Goal: Transaction & Acquisition: Book appointment/travel/reservation

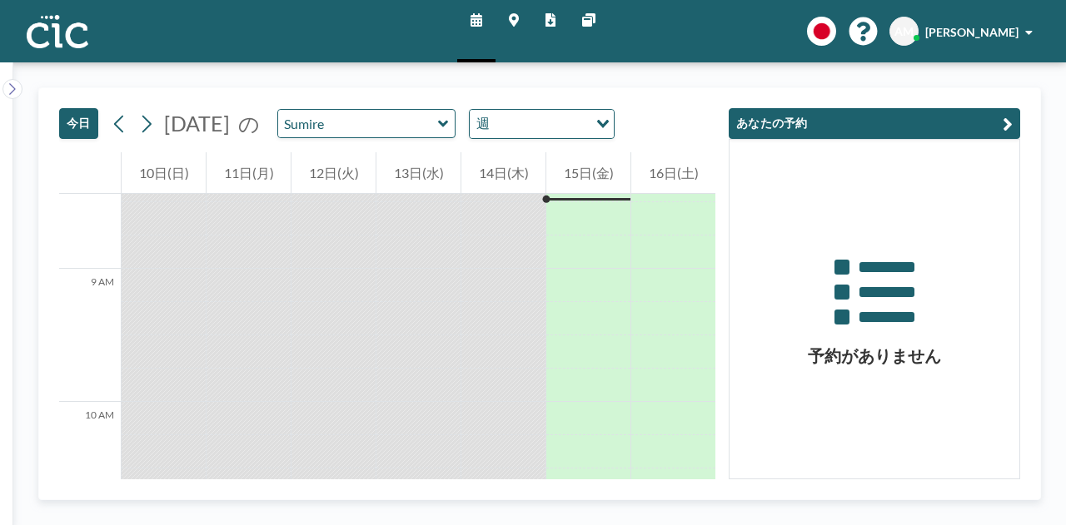
scroll to position [1123, 0]
click at [512, 7] on link "マップ" at bounding box center [513, 31] width 37 height 62
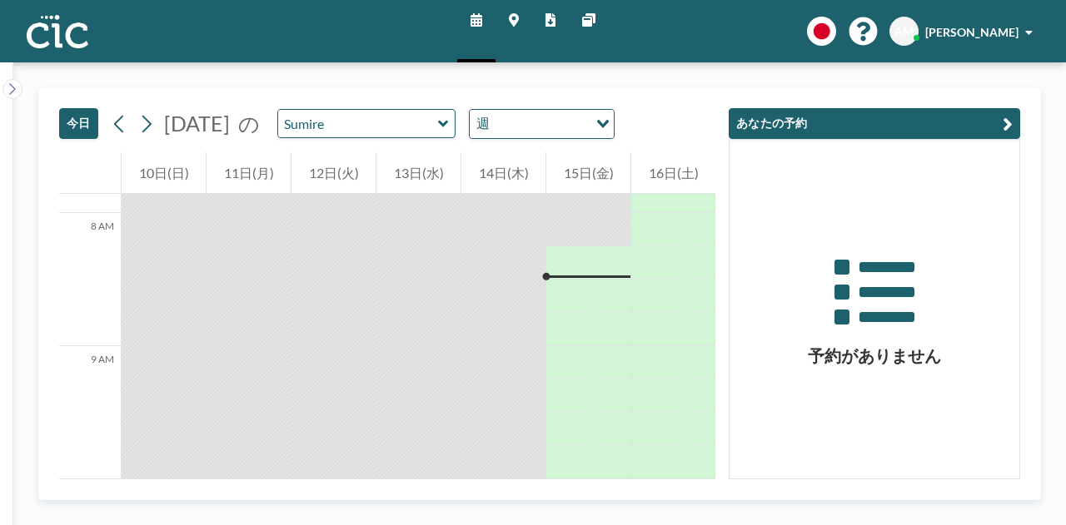
scroll to position [1066, 0]
click at [426, 133] on input "text" at bounding box center [358, 123] width 160 height 27
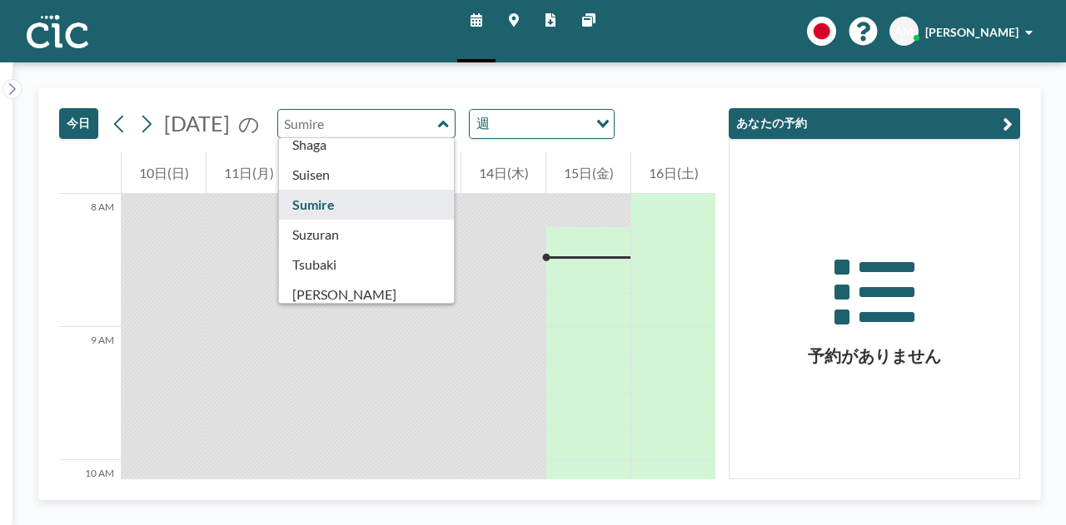
scroll to position [675, 0]
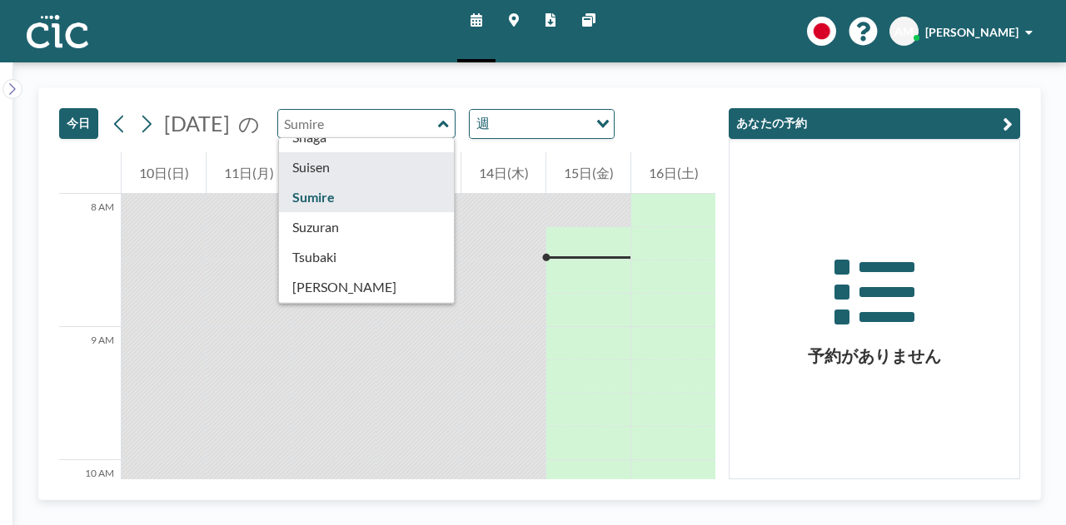
type input "Suisen"
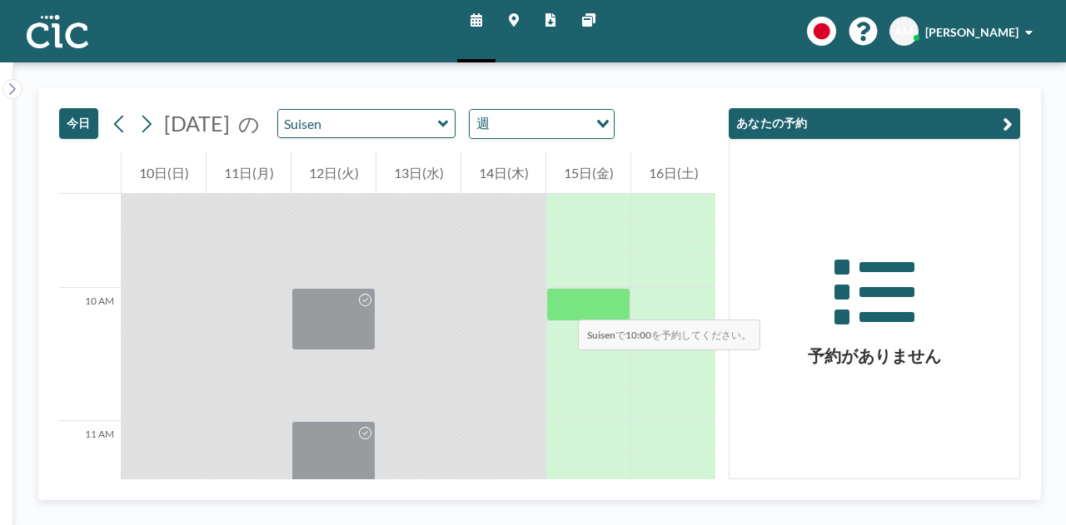
scroll to position [1239, 0]
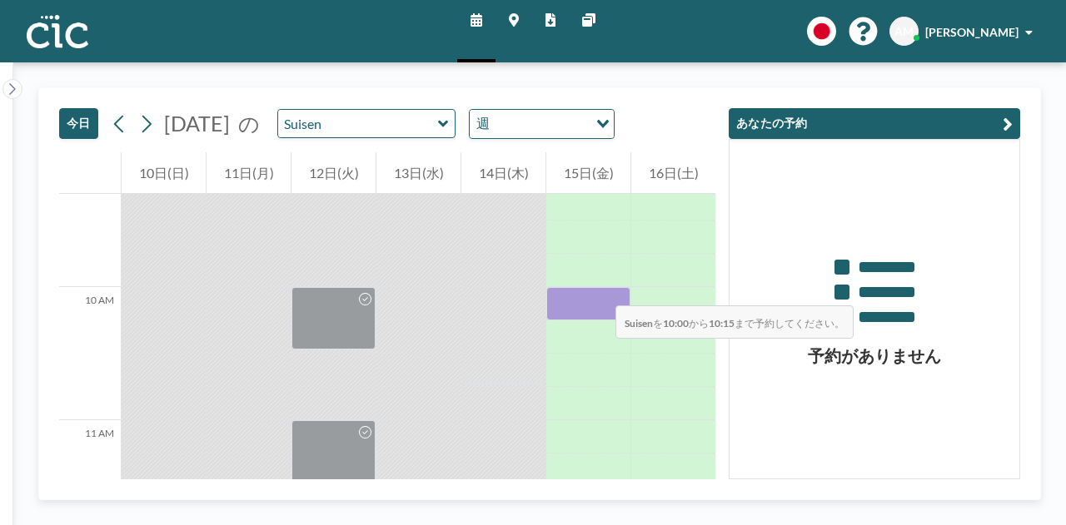
click at [599, 289] on div at bounding box center [588, 303] width 84 height 33
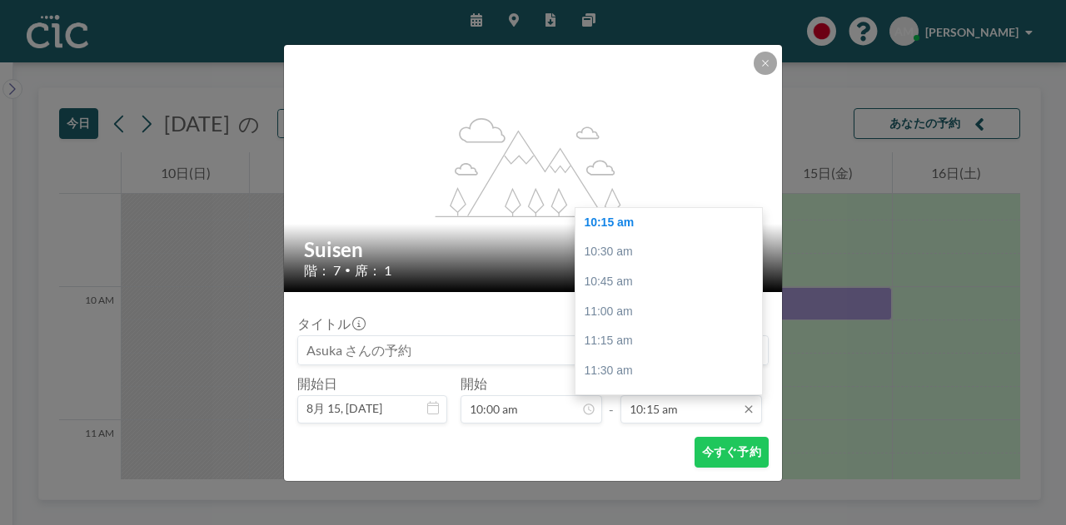
click at [686, 414] on input "10:15 am" at bounding box center [691, 410] width 142 height 28
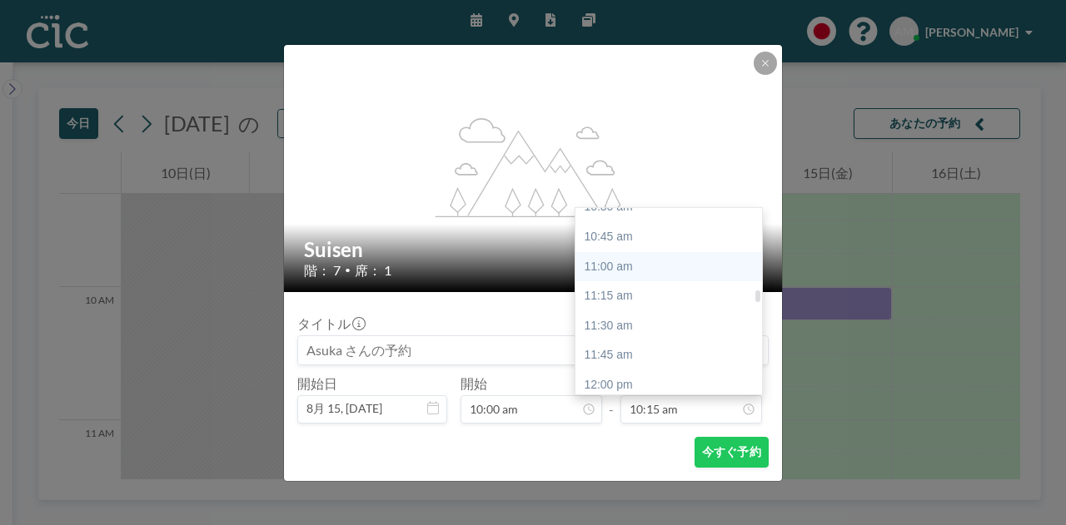
scroll to position [1258, 0]
click at [630, 244] on div "10:45 am" at bounding box center [672, 239] width 195 height 30
type input "10:45 am"
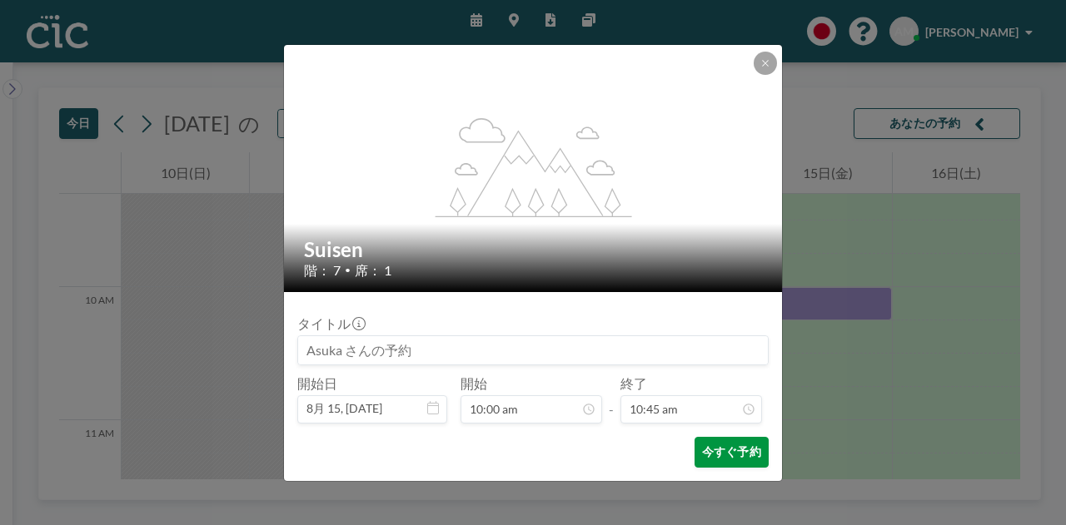
scroll to position [1275, 0]
click at [729, 457] on button "今すぐ予約" at bounding box center [732, 452] width 74 height 31
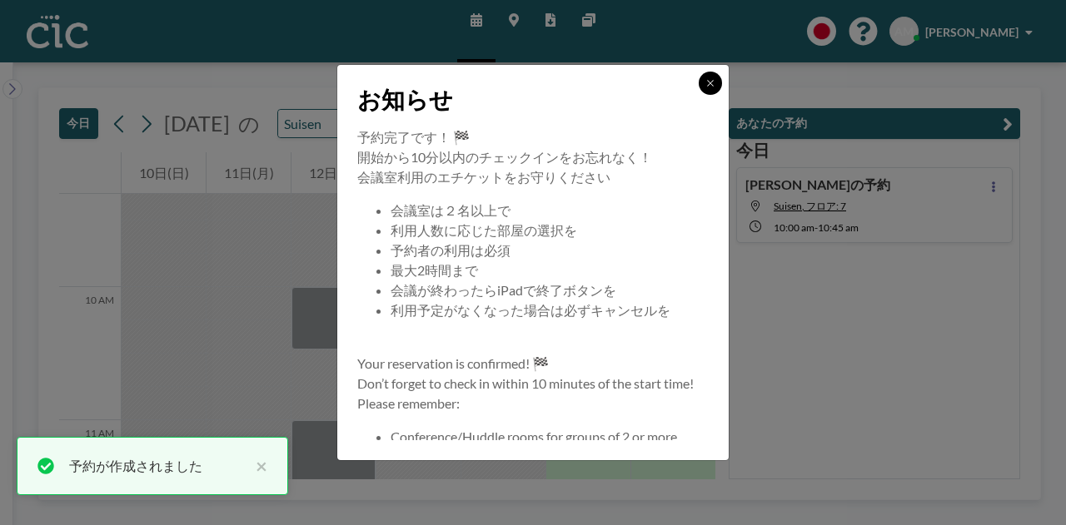
click at [703, 80] on button at bounding box center [710, 83] width 23 height 23
